Goal: Task Accomplishment & Management: Manage account settings

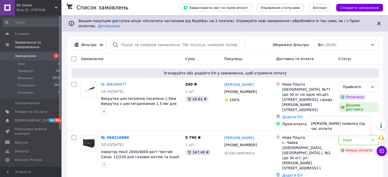
click at [353, 130] on div "[PERSON_NAME] помилка під час оплати" at bounding box center [339, 126] width 64 height 18
click at [372, 138] on icon at bounding box center [373, 140] width 4 height 4
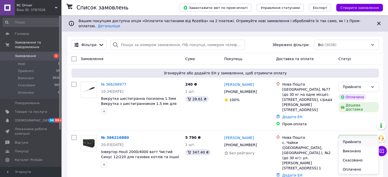
click at [363, 144] on li "Прийнято" at bounding box center [359, 142] width 40 height 9
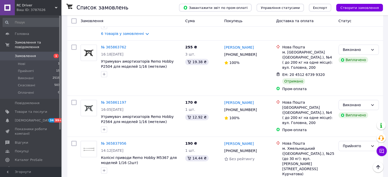
scroll to position [587, 0]
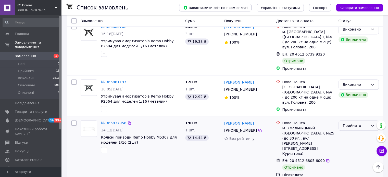
click at [369, 121] on div "Прийнято" at bounding box center [359, 126] width 40 height 10
click at [363, 87] on li "Виконано" at bounding box center [359, 88] width 40 height 9
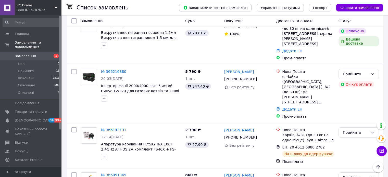
scroll to position [0, 0]
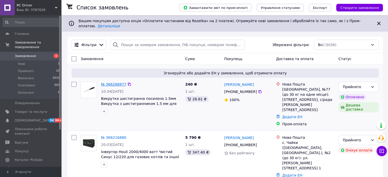
click at [112, 82] on link "№ 366268977" at bounding box center [113, 84] width 25 height 4
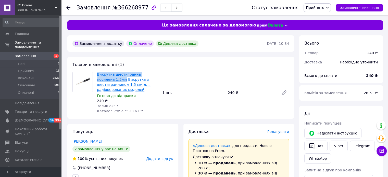
drag, startPoint x: 95, startPoint y: 75, endPoint x: 107, endPoint y: 79, distance: 12.8
click at [107, 79] on div "Викрутка шестигранна посилена 1.5мм Викрутка з шестигранником 1.5 мм для радіок…" at bounding box center [127, 93] width 65 height 44
copy link "Викрутка шестигранна посилена 1.5мм"
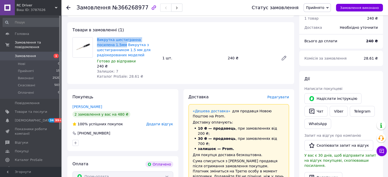
scroll to position [77, 0]
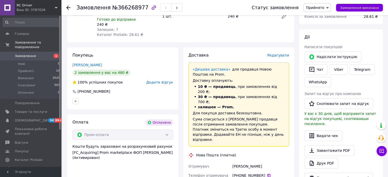
click at [267, 174] on icon at bounding box center [269, 176] width 4 height 4
drag, startPoint x: 267, startPoint y: 147, endPoint x: 228, endPoint y: 145, distance: 38.9
copy div "Отримувач [PERSON_NAME]"
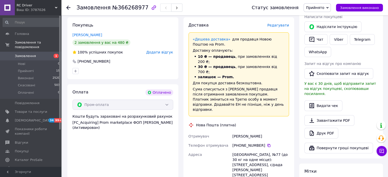
scroll to position [153, 0]
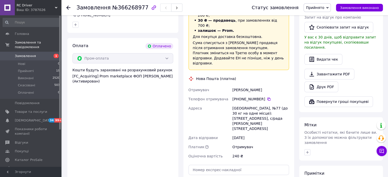
click at [240, 104] on div "[GEOGRAPHIC_DATA], №77 (до 30 кг на одне місце): [STREET_ADDRESS], с/рада [PERS…" at bounding box center [261, 119] width 59 height 30
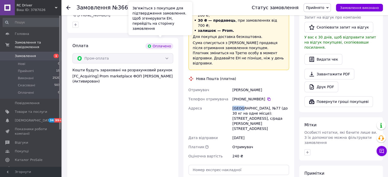
copy div "[GEOGRAPHIC_DATA]"
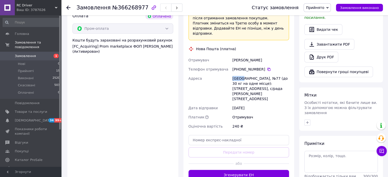
scroll to position [204, 0]
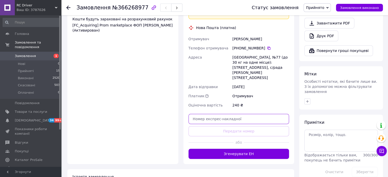
click at [245, 114] on input "text" at bounding box center [239, 119] width 101 height 10
paste input "20451269136724"
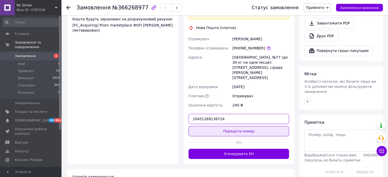
type input "20451269136724"
click at [233, 126] on button "Передати номер" at bounding box center [239, 131] width 101 height 10
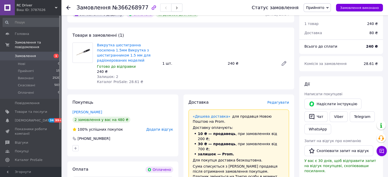
scroll to position [0, 0]
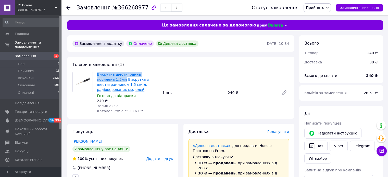
drag, startPoint x: 99, startPoint y: 76, endPoint x: 106, endPoint y: 79, distance: 7.9
click at [106, 79] on div "Викрутка шестигранна посилена 1.5мм Викрутка з шестигранником 1.5 мм для радіок…" at bounding box center [127, 93] width 65 height 44
copy link "Викрутка шестигранна посилена 1.5мм"
